Goal: Task Accomplishment & Management: Use online tool/utility

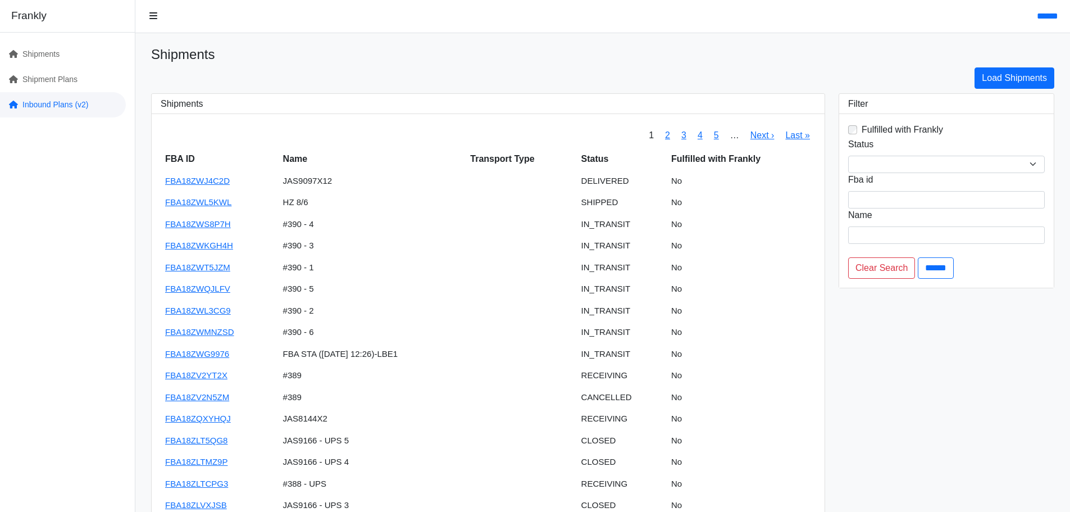
click at [39, 101] on link "Inbound Plans (v2)" at bounding box center [63, 104] width 126 height 25
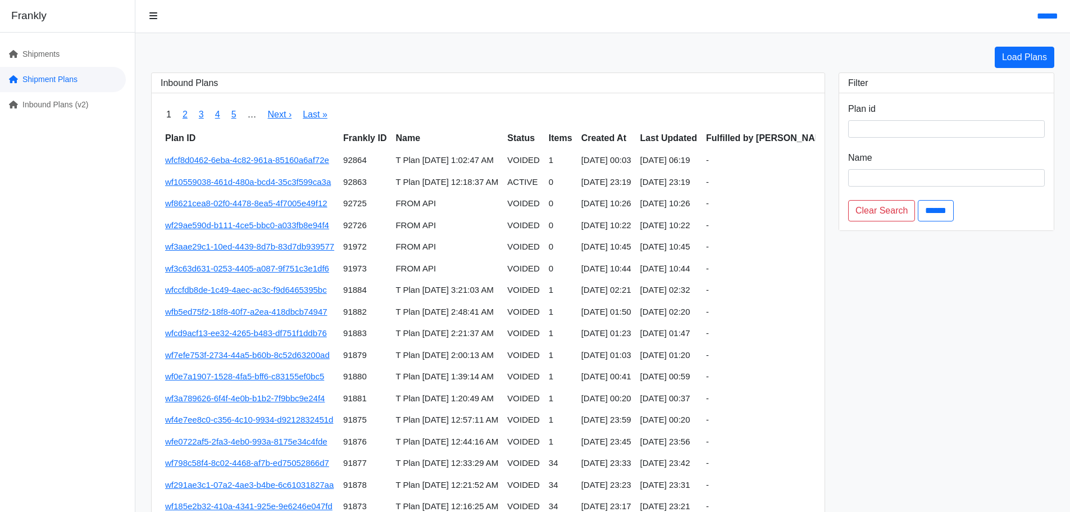
click at [46, 83] on link "Shipment Plans" at bounding box center [63, 79] width 126 height 25
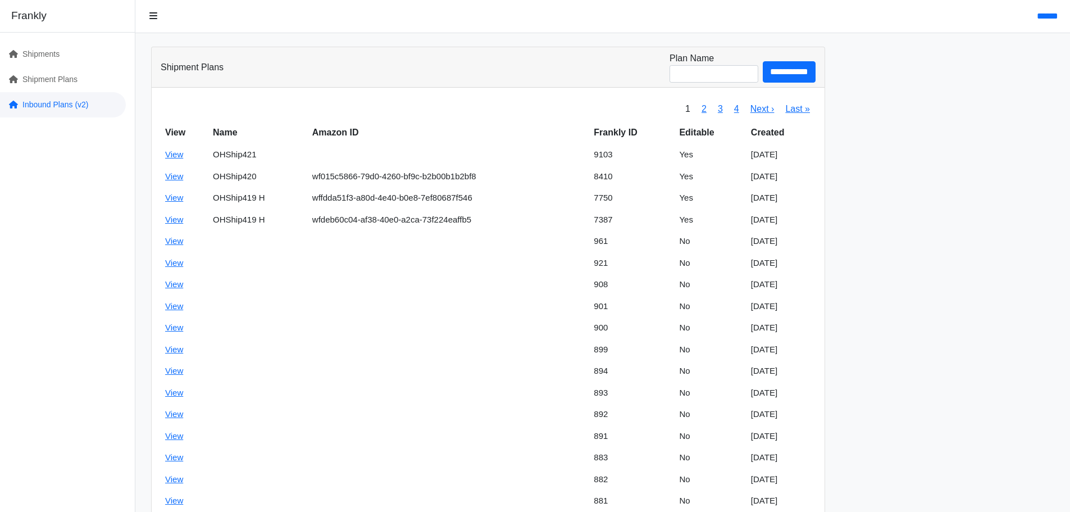
click at [49, 106] on link "Inbound Plans (v2)" at bounding box center [63, 104] width 126 height 25
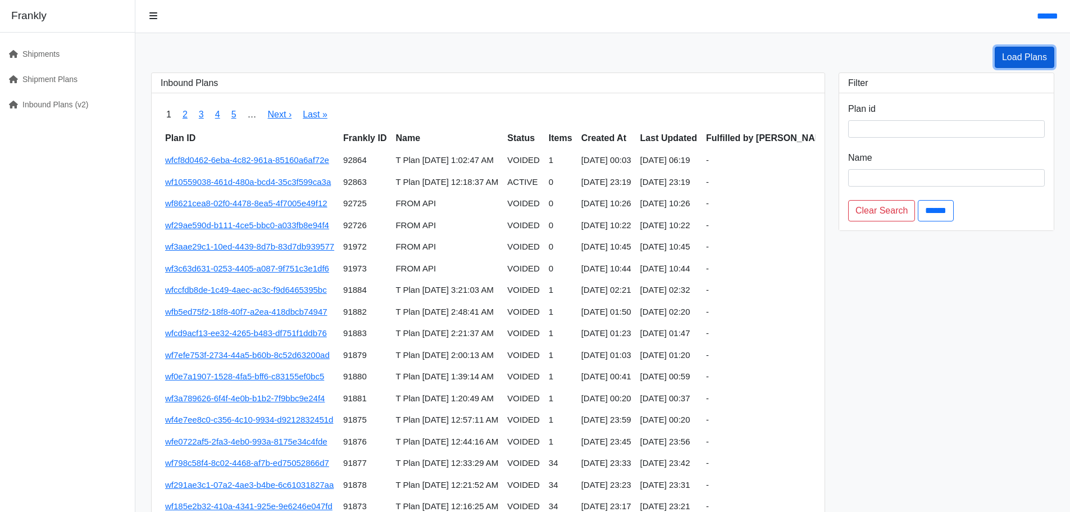
click at [1040, 57] on link "Load Plans" at bounding box center [1025, 57] width 60 height 21
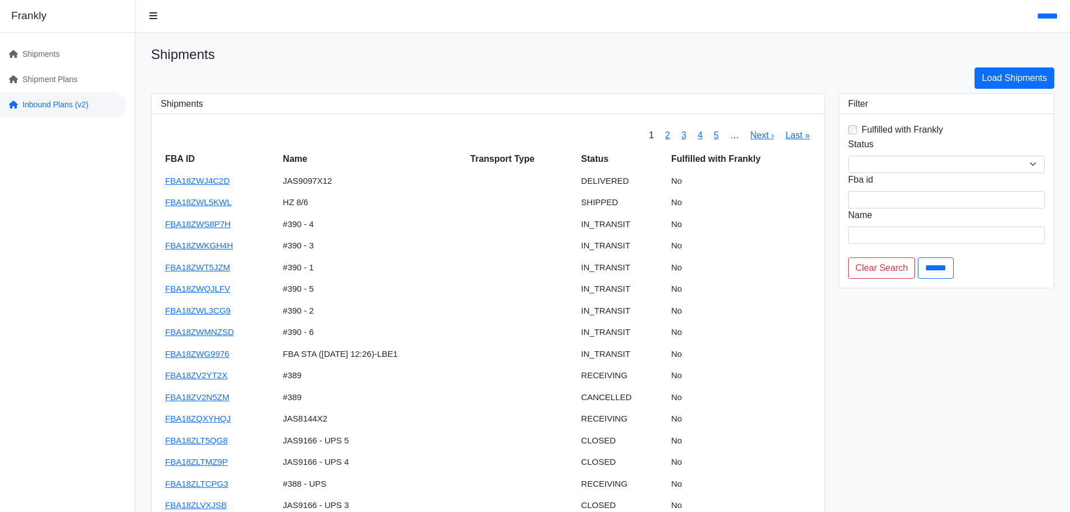
click at [36, 98] on link "Inbound Plans (v2)" at bounding box center [63, 104] width 126 height 25
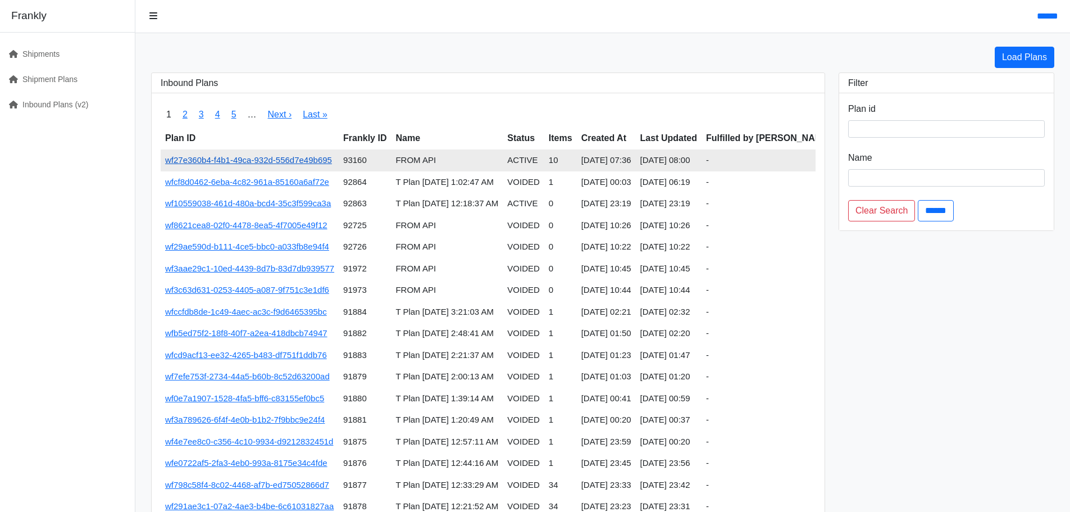
click at [305, 156] on link "wf27e360b4-f4b1-49ca-932d-556d7e49b695" at bounding box center [248, 160] width 167 height 10
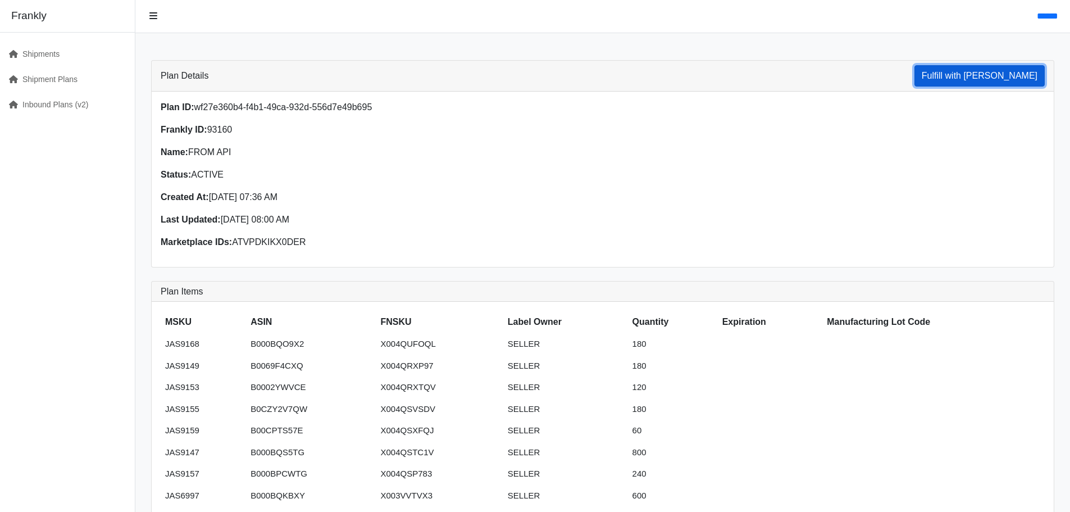
click at [970, 76] on button "Fulfill with [PERSON_NAME]" at bounding box center [980, 75] width 130 height 21
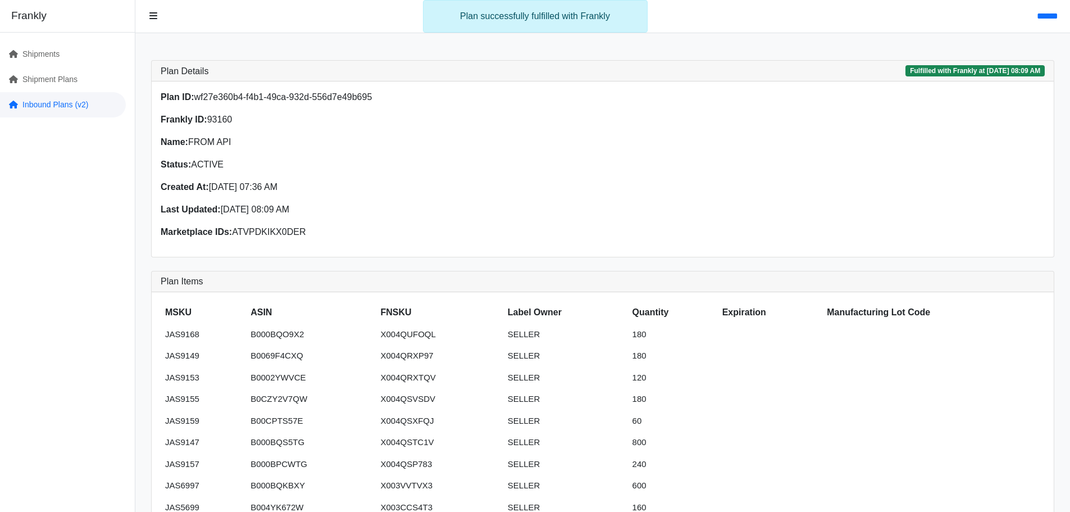
click at [70, 107] on link "Inbound Plans (v2)" at bounding box center [63, 104] width 126 height 25
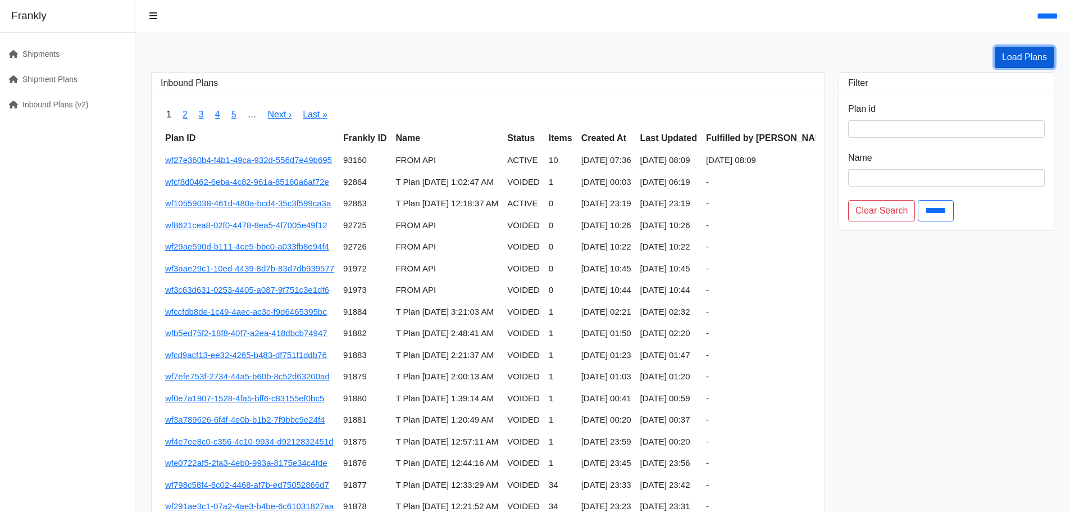
click at [1025, 56] on link "Load Plans" at bounding box center [1025, 57] width 60 height 21
click at [1033, 60] on link "Load Plans" at bounding box center [1025, 57] width 60 height 21
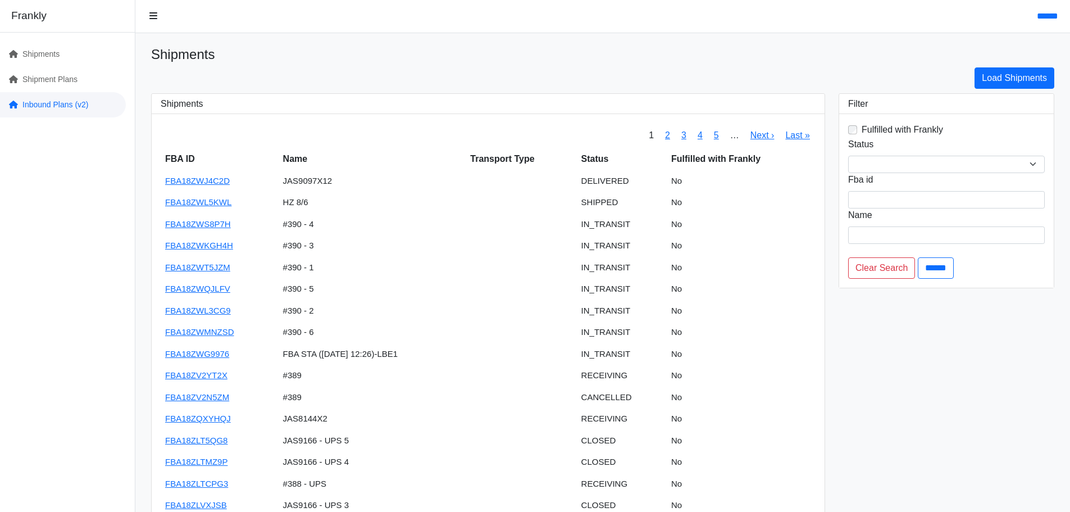
click at [69, 106] on link "Inbound Plans (v2)" at bounding box center [63, 104] width 126 height 25
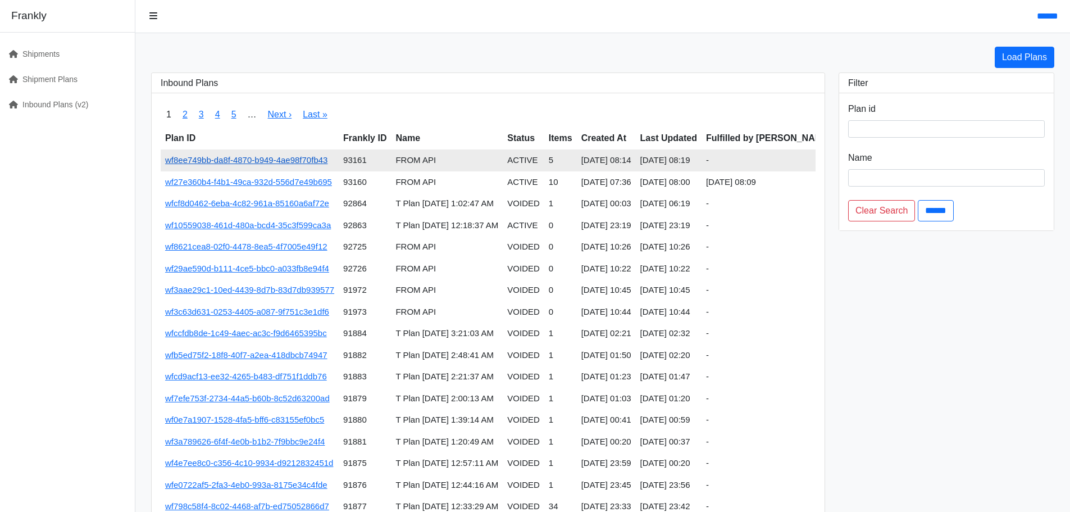
click at [280, 163] on link "wf8ee749bb-da8f-4870-b949-4ae98f70fb43" at bounding box center [246, 160] width 162 height 10
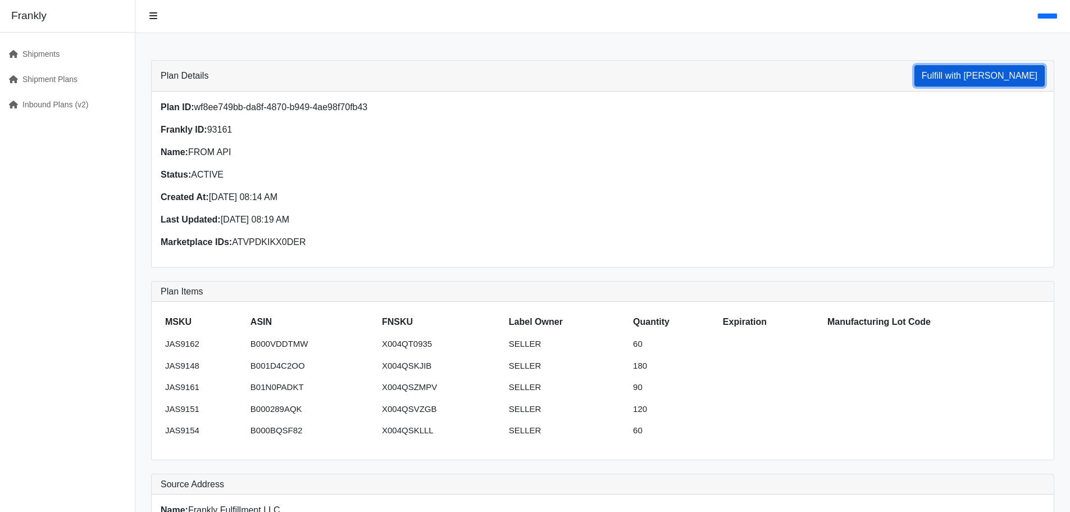
click at [981, 74] on button "Fulfill with [PERSON_NAME]" at bounding box center [980, 75] width 130 height 21
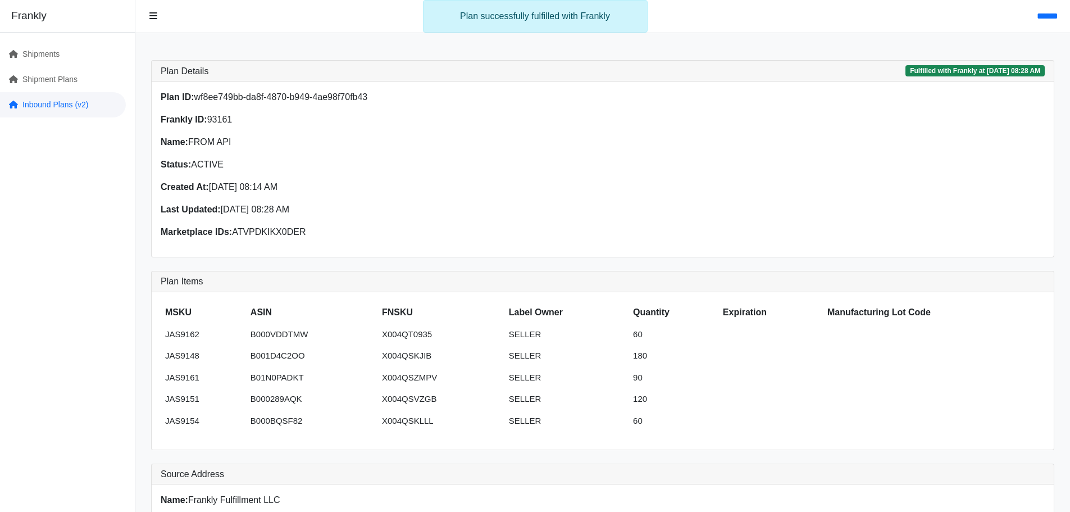
click at [62, 101] on link "Inbound Plans (v2)" at bounding box center [63, 104] width 126 height 25
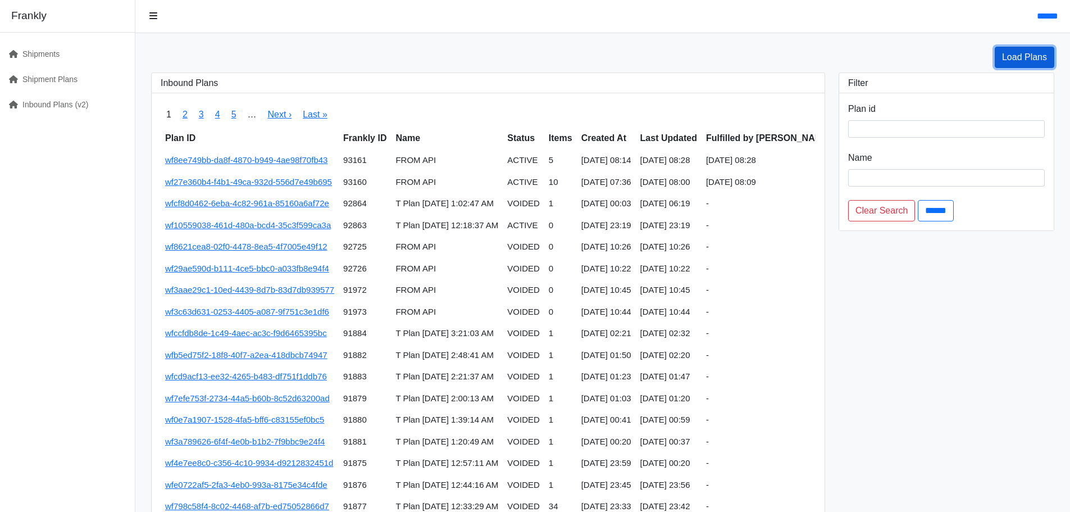
click at [1005, 59] on link "Load Plans" at bounding box center [1025, 57] width 60 height 21
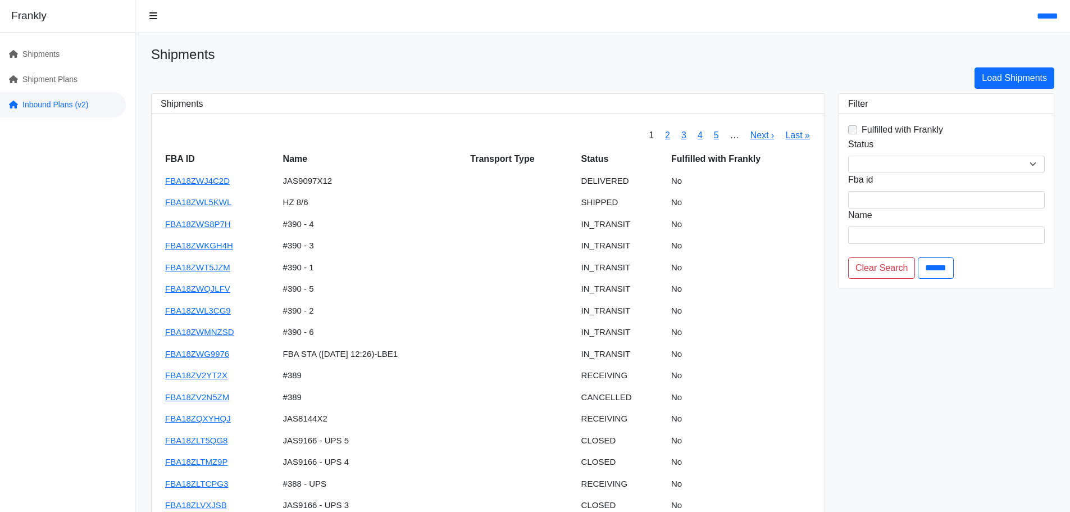
click at [67, 107] on link "Inbound Plans (v2)" at bounding box center [63, 104] width 126 height 25
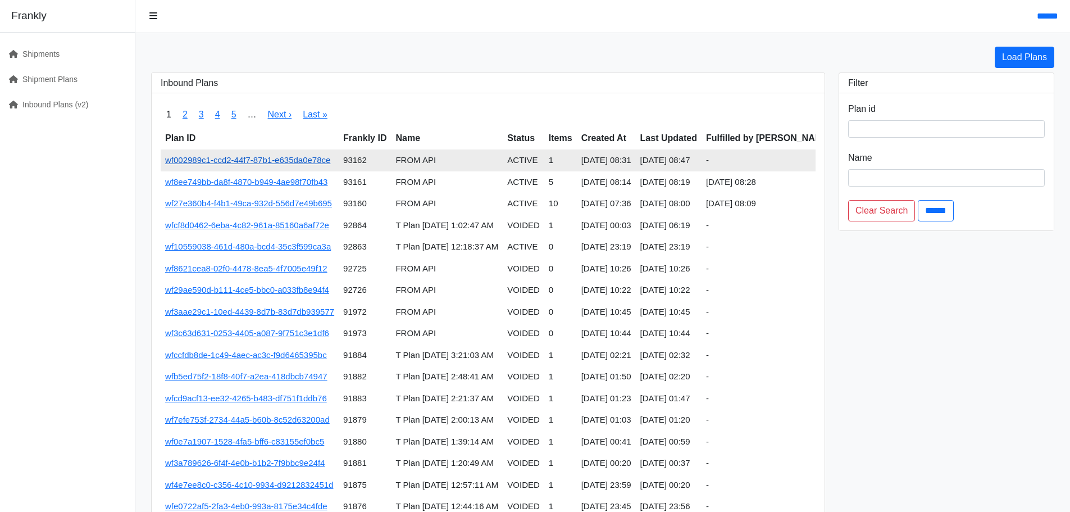
click at [293, 163] on link "wf002989c1-ccd2-44f7-87b1-e635da0e78ce" at bounding box center [247, 160] width 165 height 10
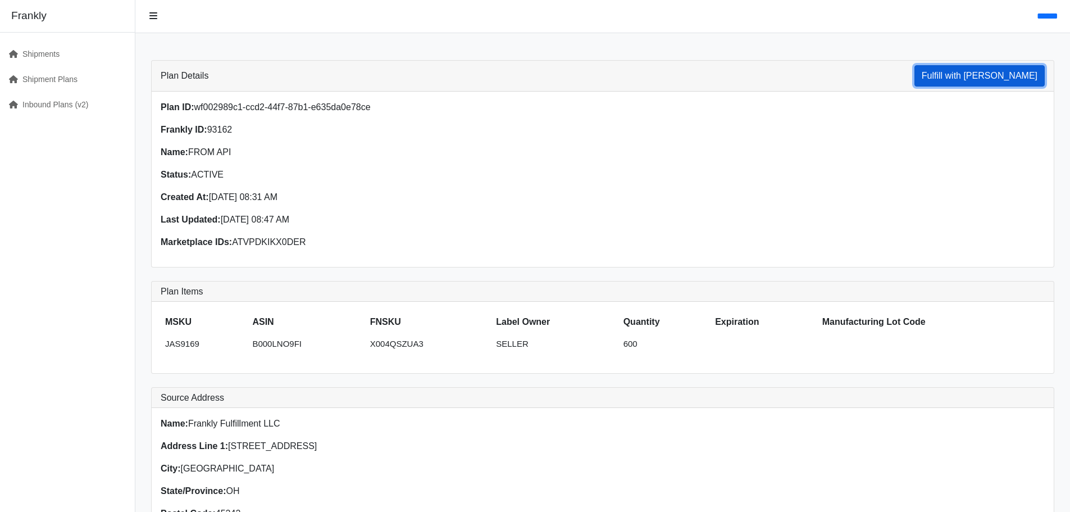
click at [987, 72] on button "Fulfill with [PERSON_NAME]" at bounding box center [980, 75] width 130 height 21
